Goal: Information Seeking & Learning: Learn about a topic

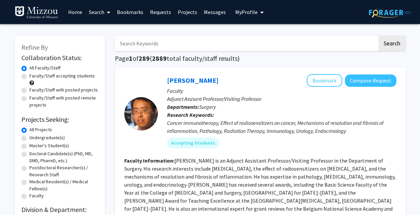
click at [29, 76] on label "Faculty/Staff accepting students" at bounding box center [61, 75] width 65 height 7
click at [29, 76] on input "Faculty/Staff accepting students" at bounding box center [31, 74] width 4 height 4
radio input "true"
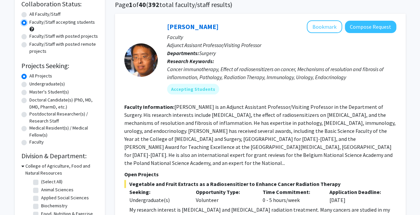
scroll to position [54, 0]
click at [29, 83] on label "Undergraduate(s)" at bounding box center [46, 83] width 35 height 7
click at [29, 83] on input "Undergraduate(s)" at bounding box center [31, 82] width 4 height 4
radio input "true"
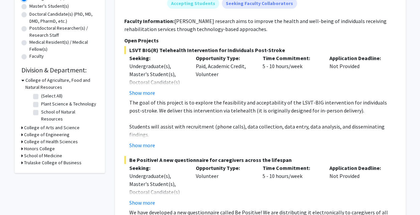
scroll to position [143, 0]
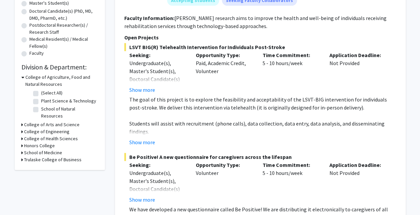
click at [21, 121] on icon at bounding box center [22, 124] width 2 height 7
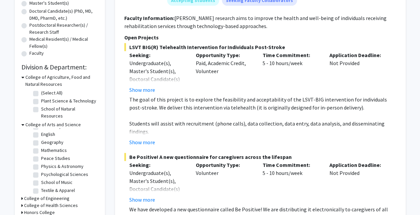
scroll to position [23, 0]
click at [38, 171] on fg-checkbox "Psychological Sciences Psychological Sciences" at bounding box center [64, 175] width 63 height 8
click at [41, 171] on label "Psychological Sciences" at bounding box center [64, 174] width 47 height 7
click at [41, 171] on input "Psychological Sciences" at bounding box center [43, 173] width 4 height 4
checkbox input "true"
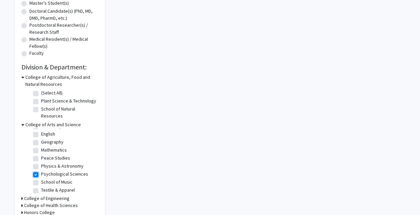
checkbox input "true"
